Goal: Transaction & Acquisition: Purchase product/service

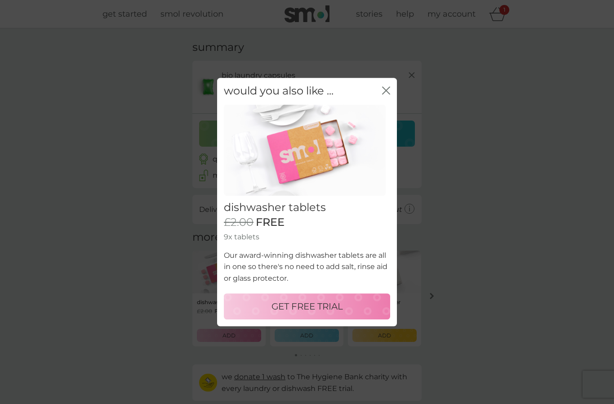
click at [306, 304] on p "GET FREE TRIAL" at bounding box center [307, 306] width 71 height 14
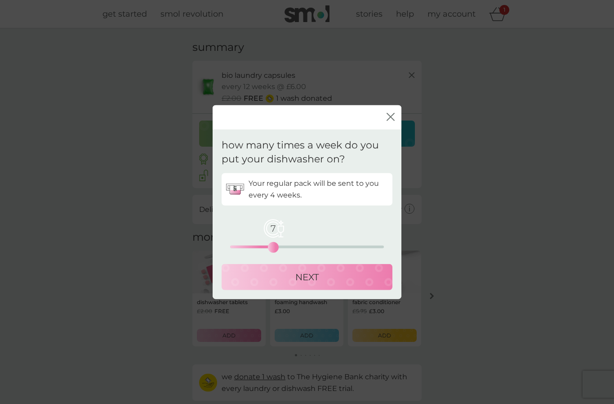
click at [318, 275] on p "NEXT" at bounding box center [306, 276] width 23 height 14
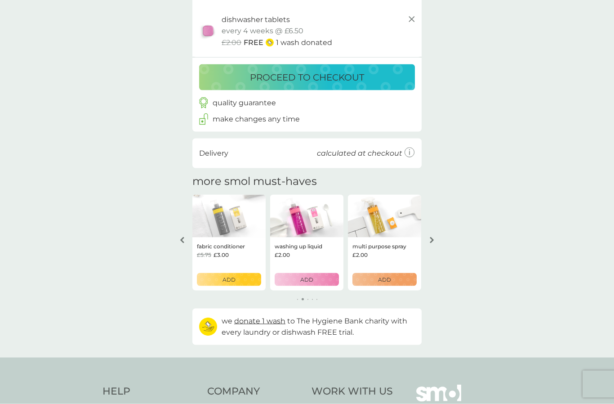
click at [437, 237] on button "arrow right" at bounding box center [431, 240] width 15 height 16
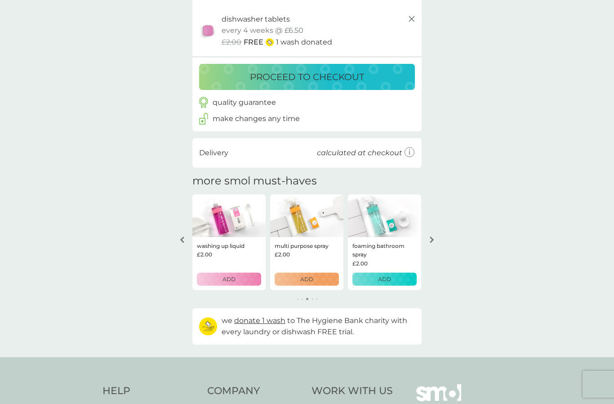
click at [432, 240] on icon "arrow right" at bounding box center [432, 240] width 4 height 6
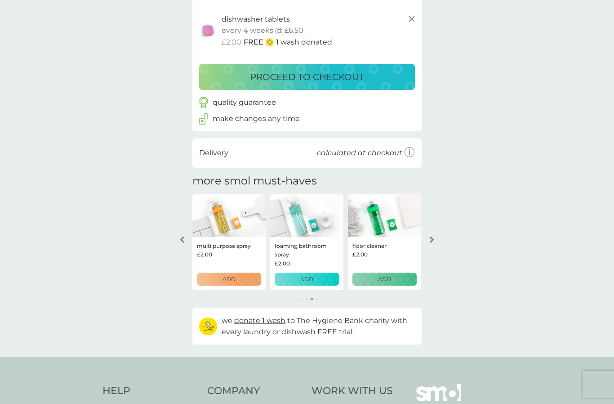
click at [421, 245] on div "foaming handwash £3.00 ADD fabric conditioner £5.75 £3.00 ADD washing up liquid…" at bounding box center [306, 247] width 229 height 107
click at [424, 241] on button "arrow right" at bounding box center [431, 240] width 15 height 16
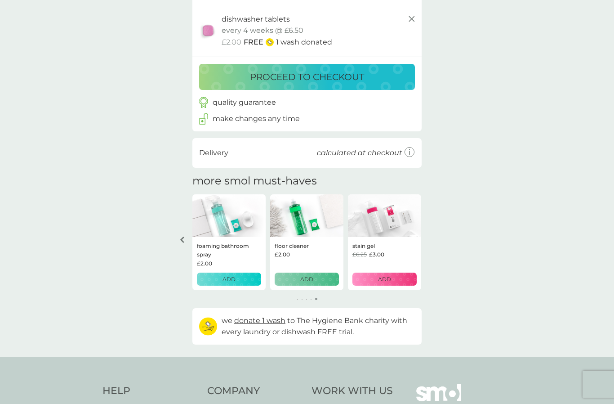
click at [188, 238] on button "arrow left" at bounding box center [181, 240] width 15 height 16
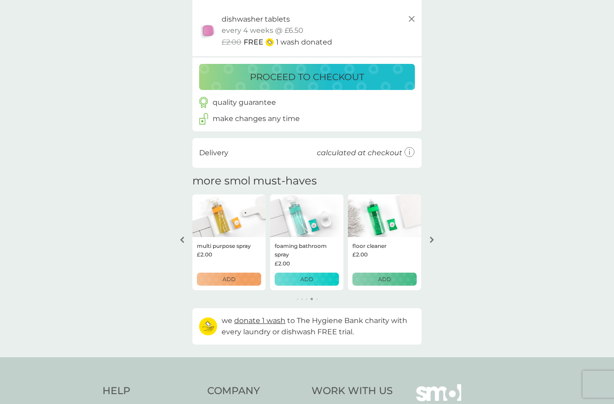
click at [185, 240] on div "arrow left" at bounding box center [181, 240] width 7 height 6
click at [188, 235] on button "arrow left" at bounding box center [181, 240] width 15 height 16
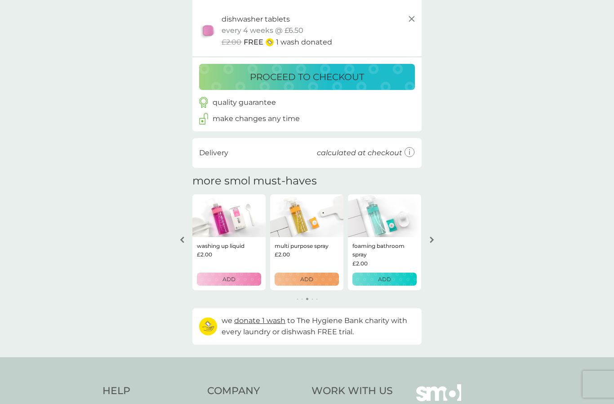
click at [188, 235] on button "arrow left" at bounding box center [181, 240] width 15 height 16
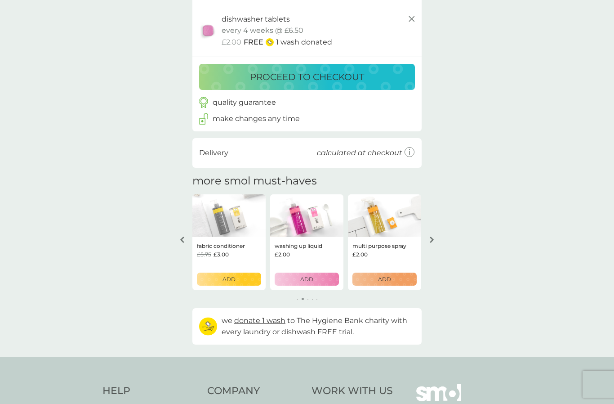
click at [193, 232] on img at bounding box center [228, 215] width 73 height 43
click at [186, 237] on button "arrow left" at bounding box center [181, 240] width 15 height 16
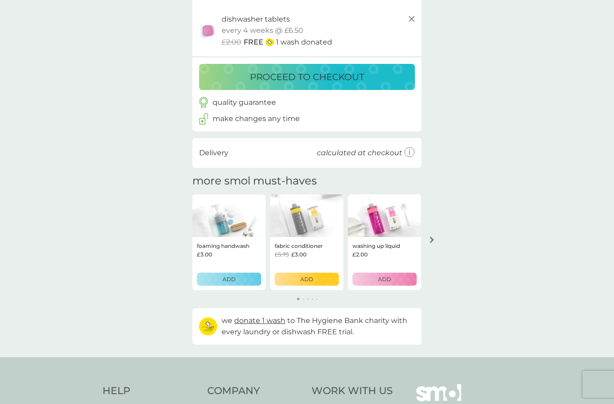
click at [188, 234] on div "your basket summary bio laundry capsules trial pack every 12 weeks @ £6.00 £2.0…" at bounding box center [307, 138] width 243 height 412
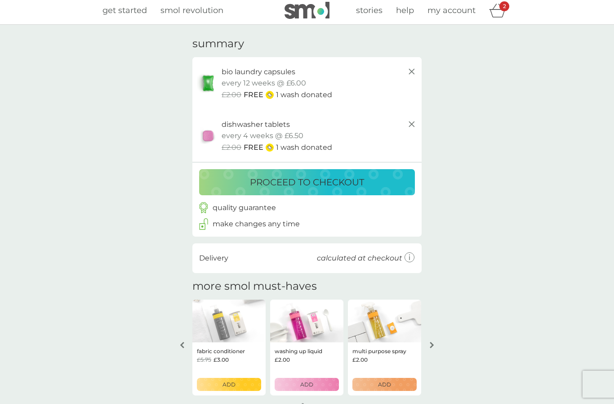
scroll to position [0, 0]
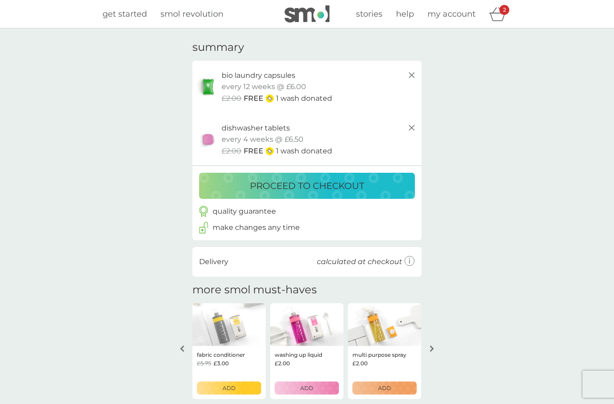
click at [359, 179] on p "proceed to checkout" at bounding box center [307, 185] width 114 height 14
